Goal: Task Accomplishment & Management: Manage account settings

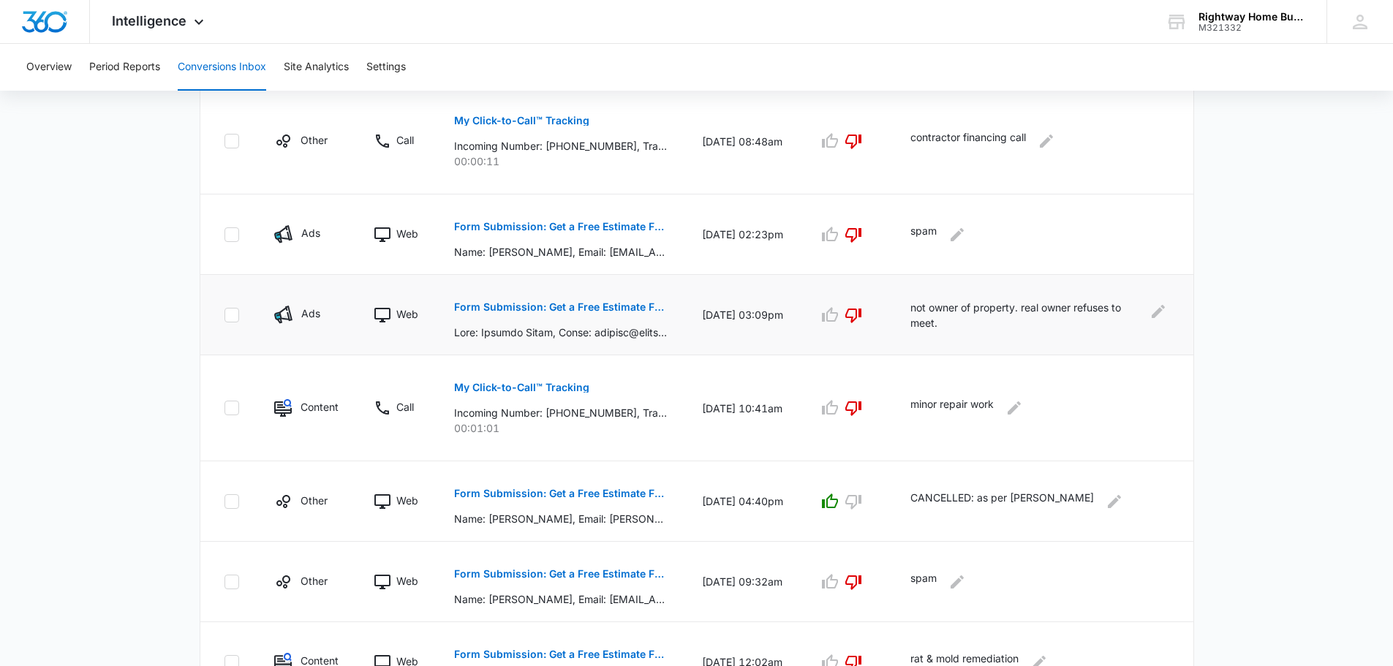
scroll to position [439, 0]
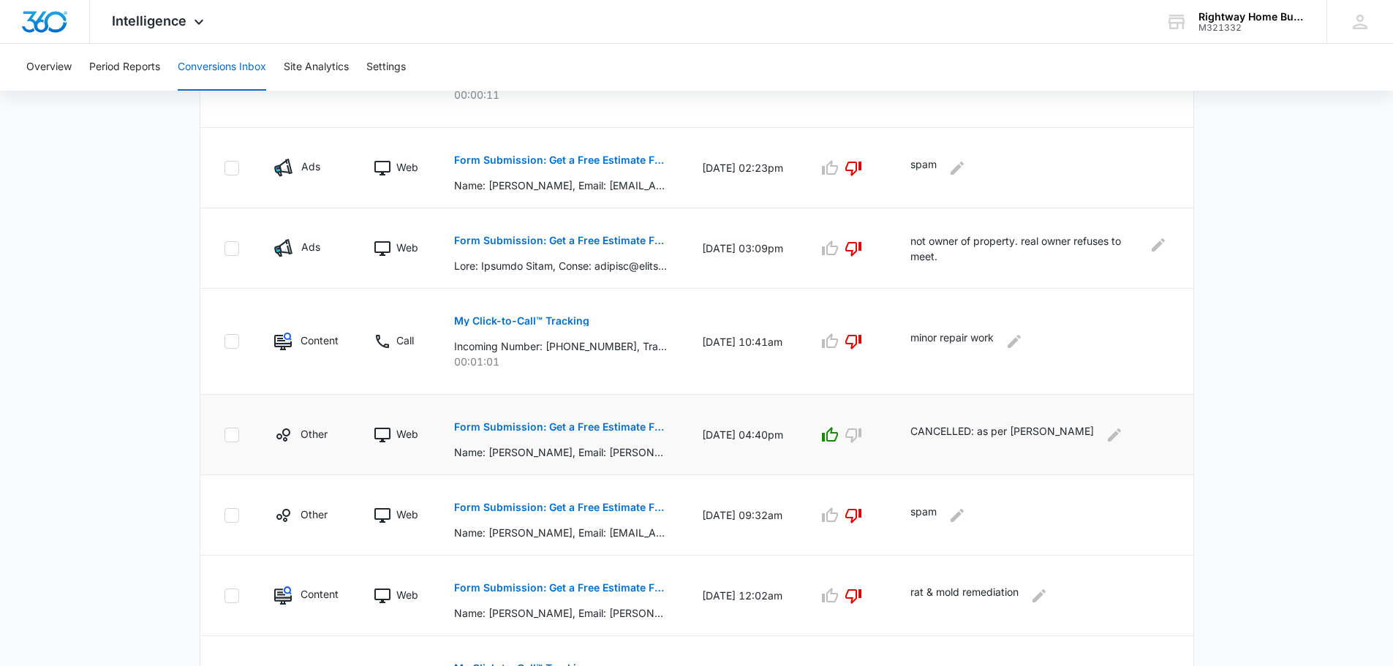
click at [576, 426] on p "Form Submission: Get a Free Estimate Form - NEW [DATE]" at bounding box center [560, 427] width 213 height 10
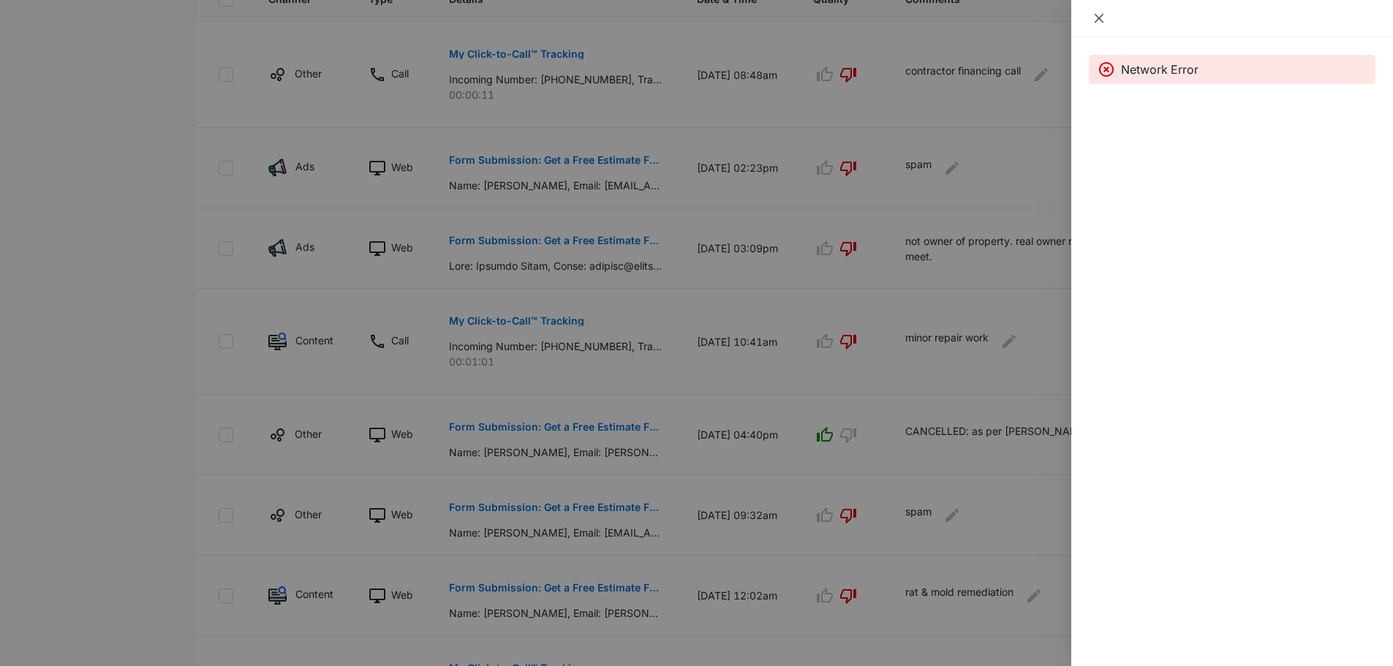
click at [1102, 15] on icon "close" at bounding box center [1099, 18] width 9 height 9
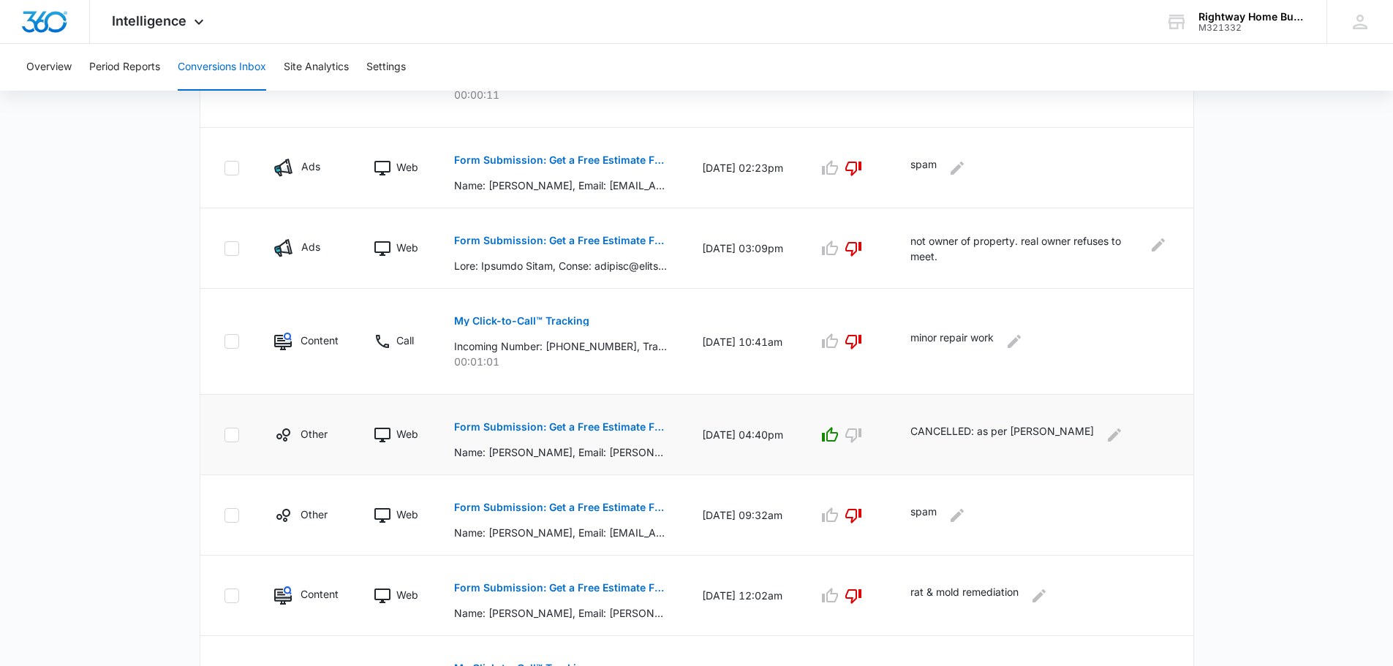
click at [582, 426] on p "Form Submission: Get a Free Estimate Form - NEW [DATE]" at bounding box center [560, 427] width 213 height 10
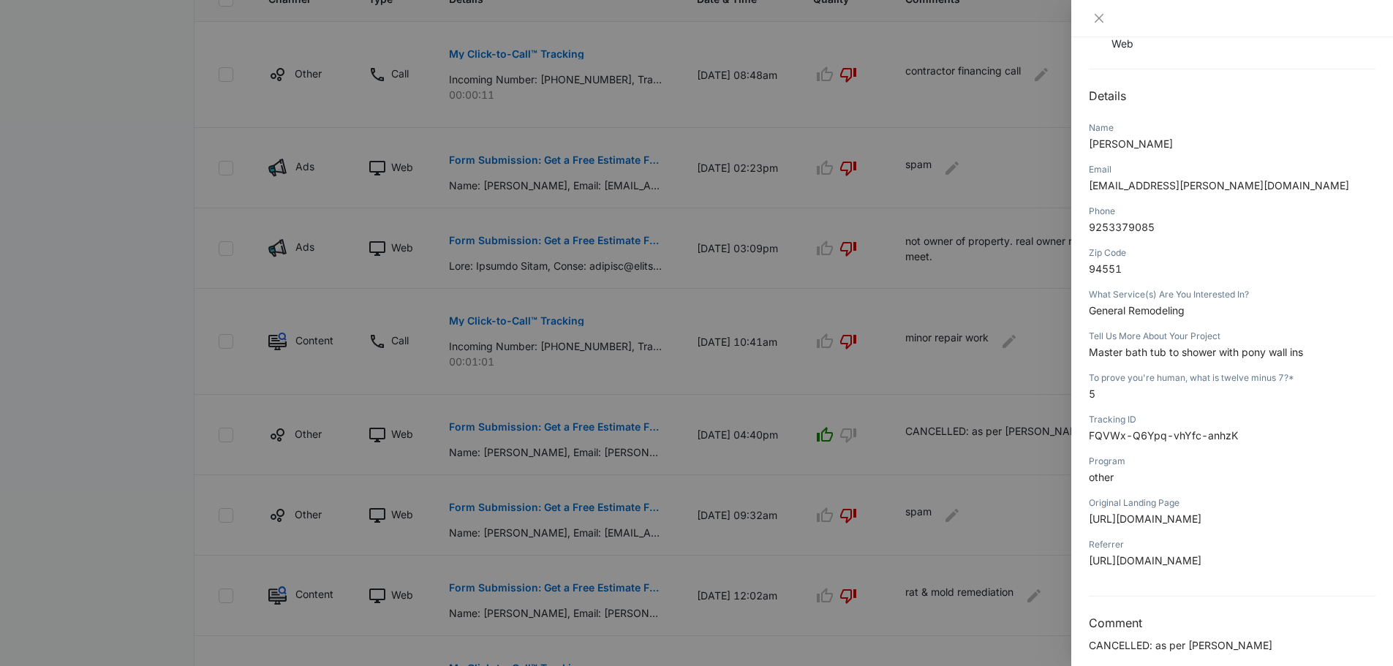
scroll to position [151, 0]
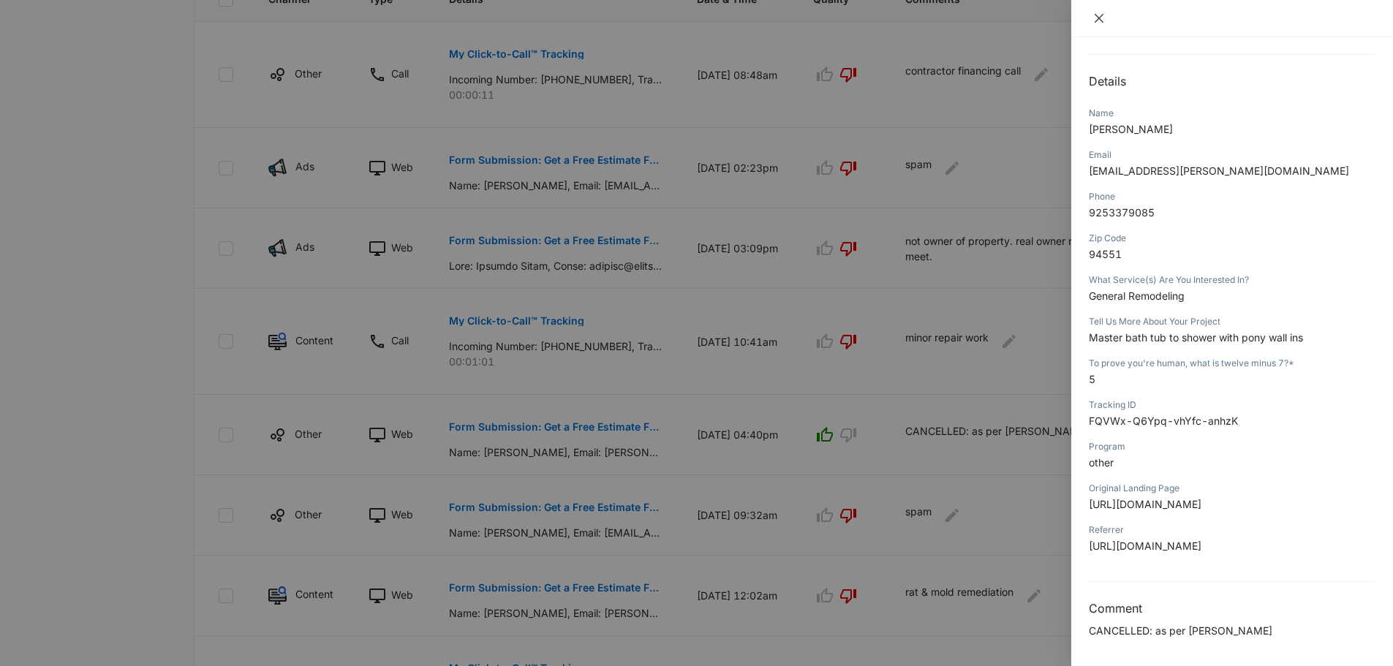
click at [1091, 15] on button "Close" at bounding box center [1099, 18] width 20 height 13
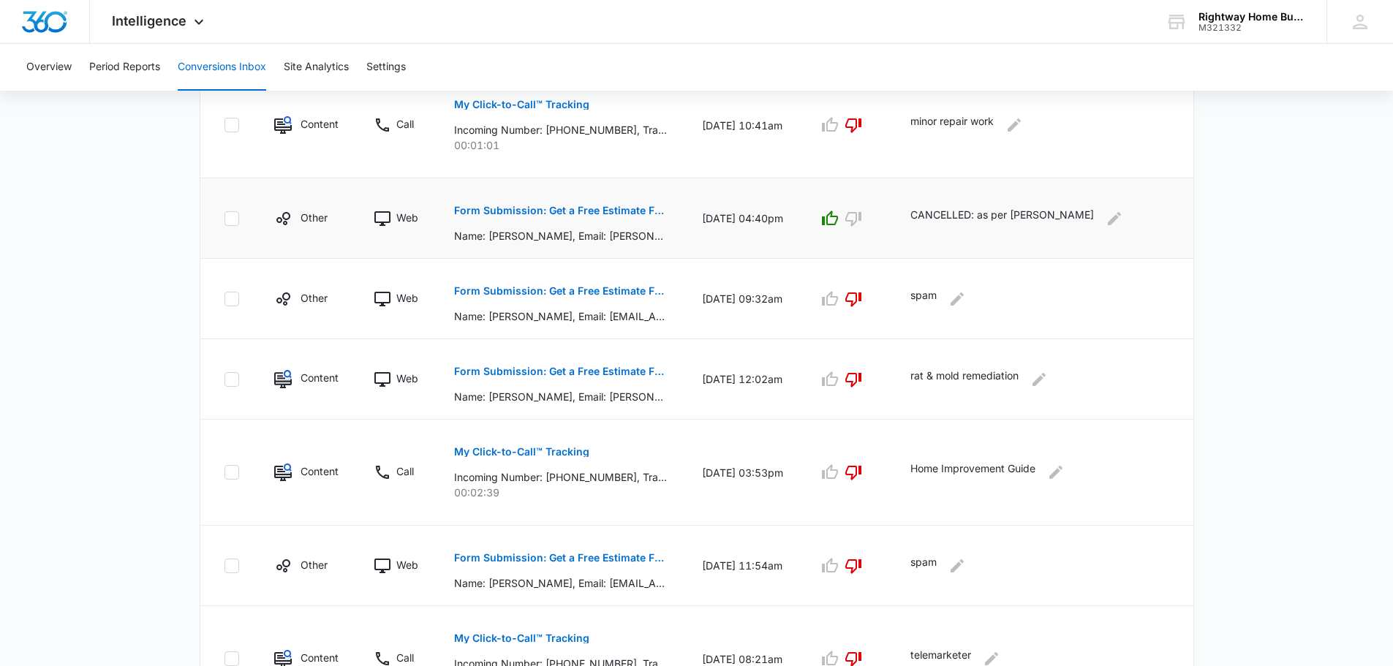
scroll to position [658, 0]
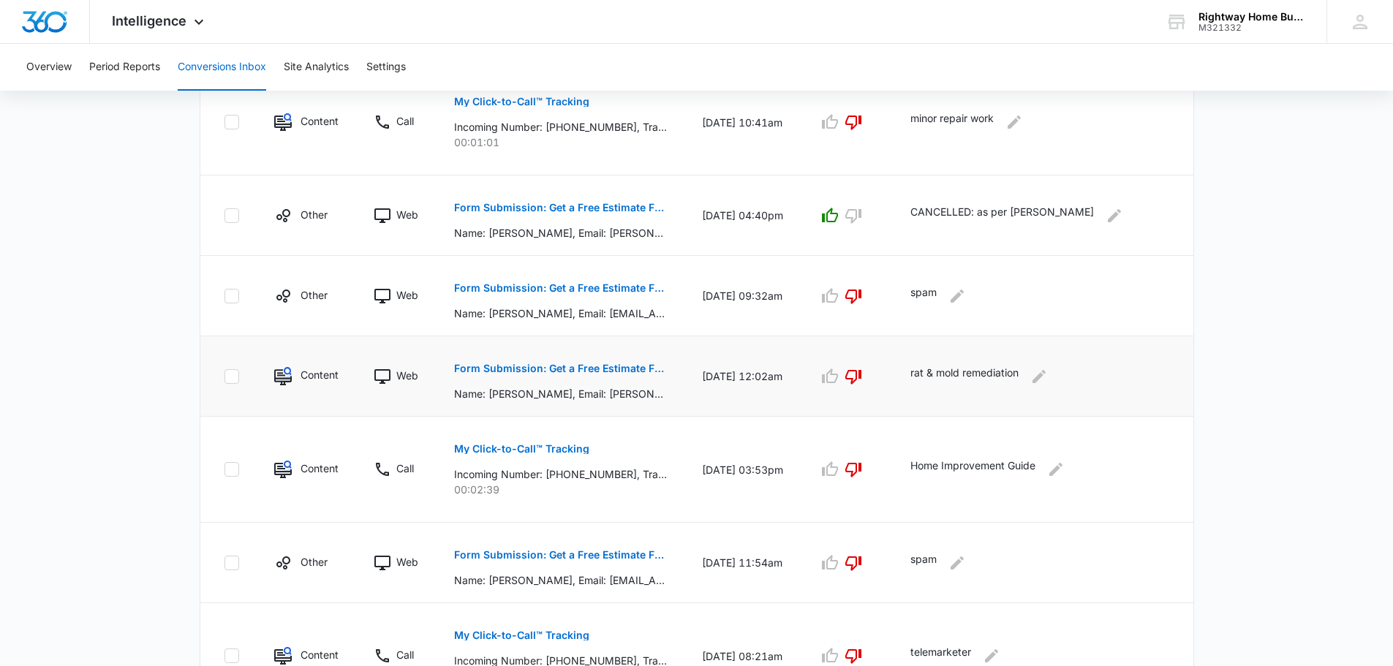
click at [615, 372] on p "Form Submission: Get a Free Estimate Form - NEW [DATE]" at bounding box center [560, 369] width 213 height 10
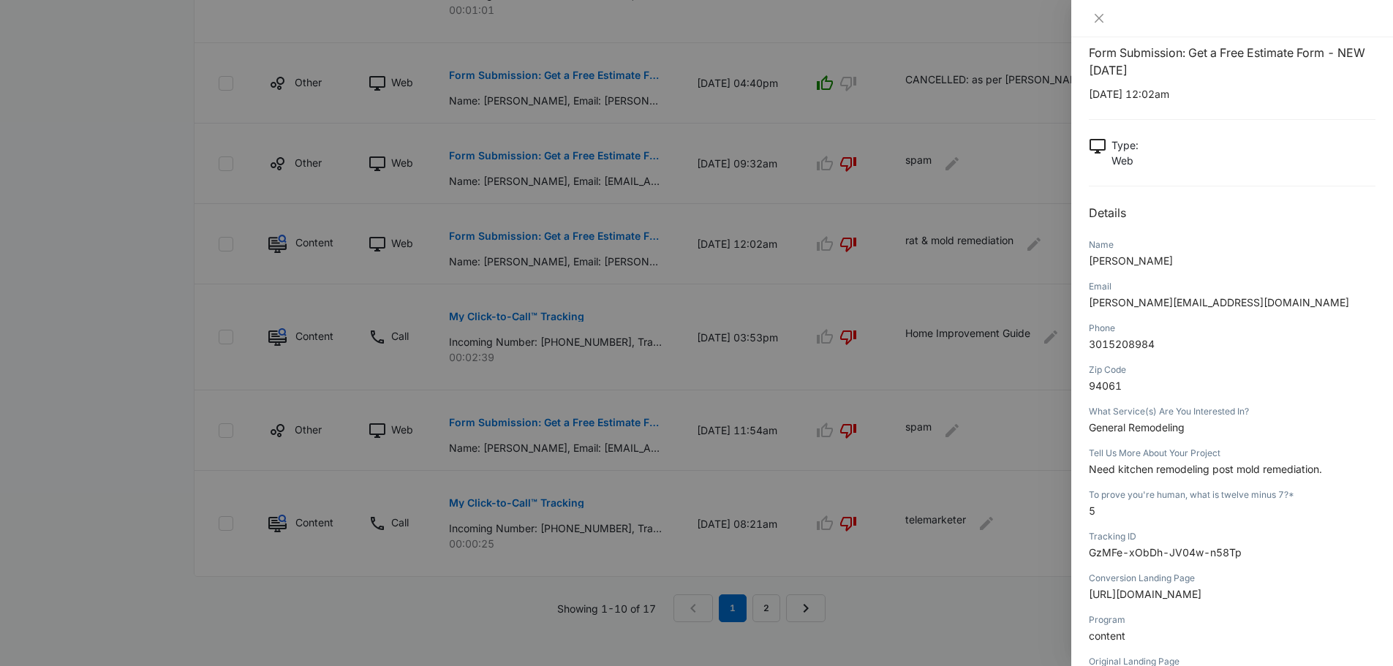
scroll to position [11, 0]
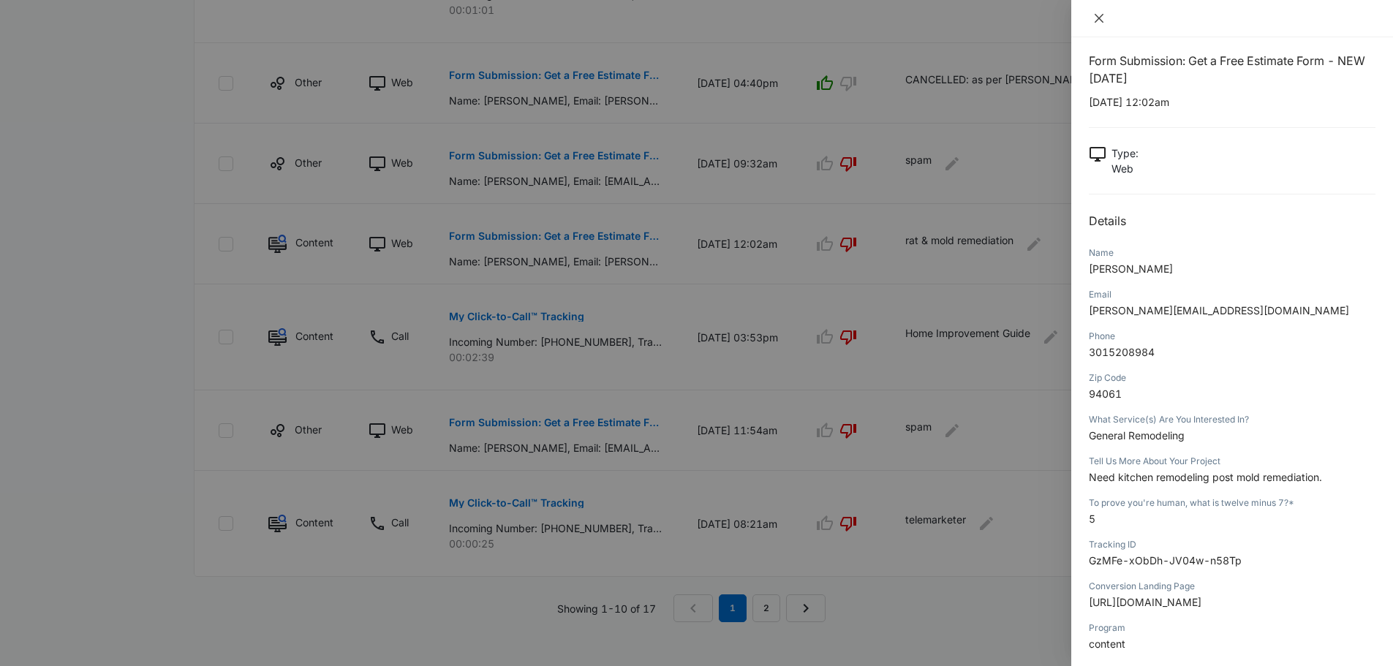
click at [1096, 23] on icon "close" at bounding box center [1099, 18] width 9 height 9
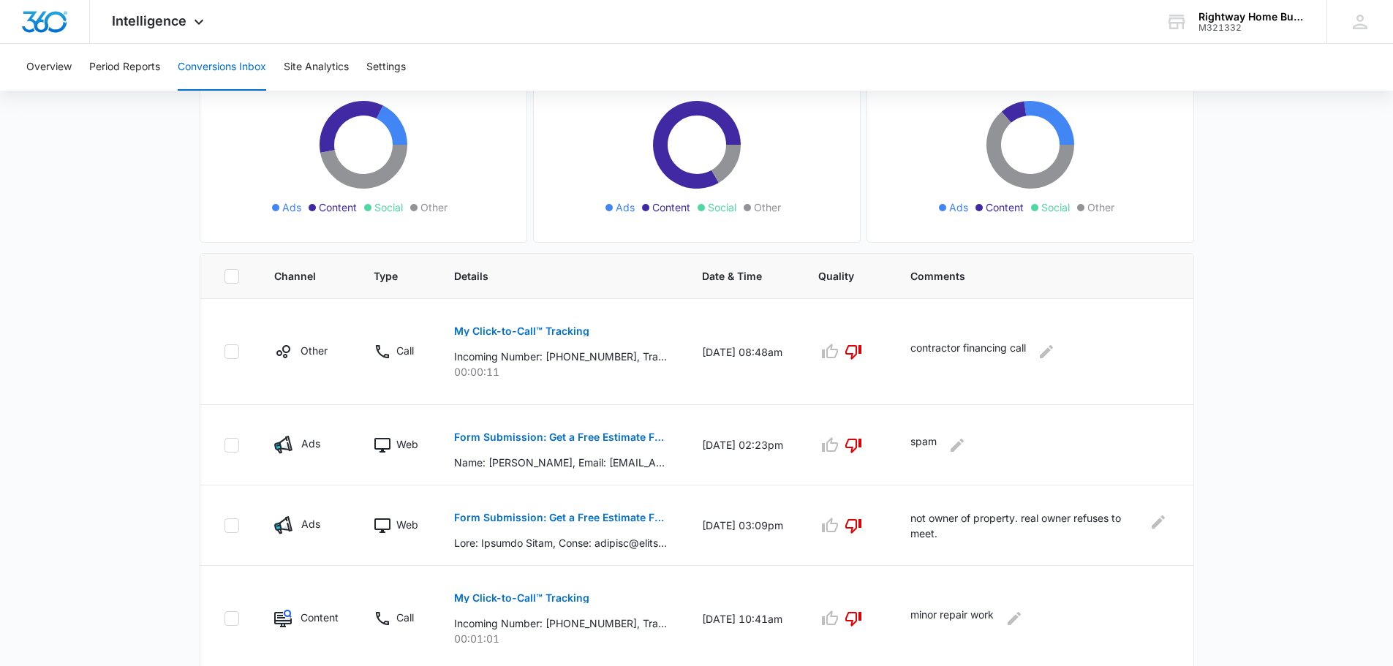
scroll to position [0, 0]
